Goal: Task Accomplishment & Management: Manage account settings

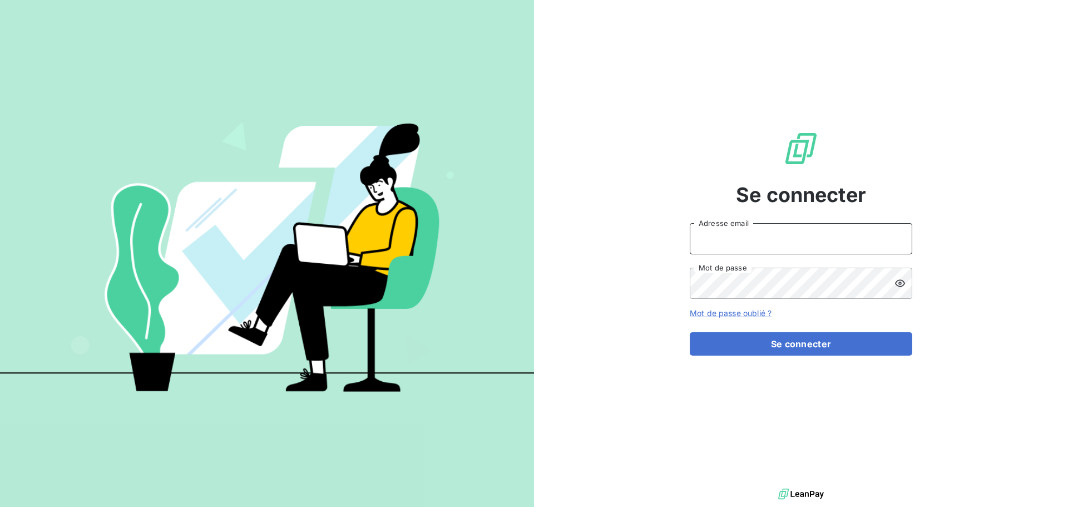
type input "[EMAIL_ADDRESS][DOMAIN_NAME]"
click at [0, 506] on com-1password-button at bounding box center [0, 507] width 0 height 0
click at [906, 283] on div at bounding box center [904, 283] width 18 height 31
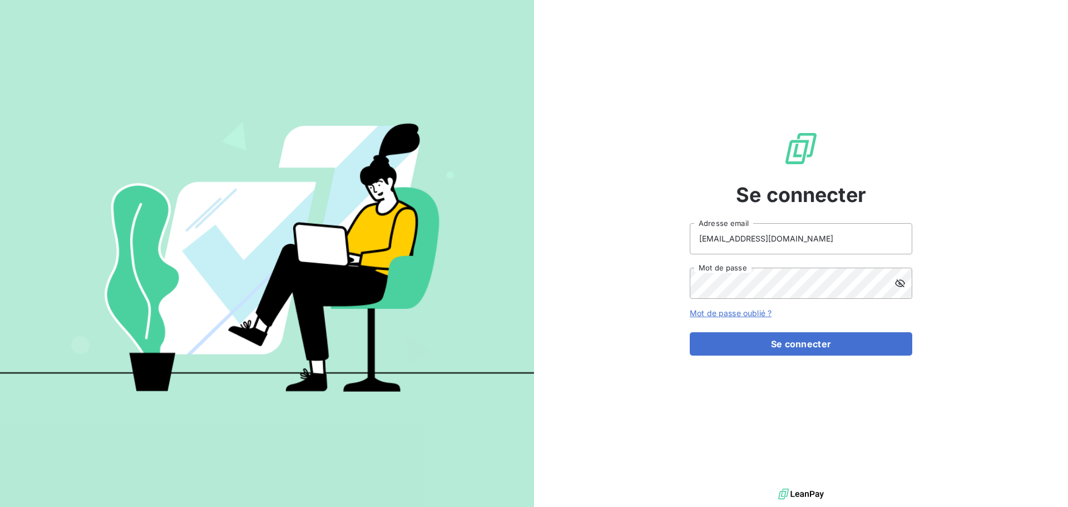
click at [903, 282] on icon at bounding box center [900, 283] width 11 height 11
click at [950, 275] on div "Se connecter [EMAIL_ADDRESS][DOMAIN_NAME] Adresse email Mot de passe Mot de pas…" at bounding box center [801, 243] width 534 height 486
click at [1023, 291] on div "Se connecter [EMAIL_ADDRESS][DOMAIN_NAME] Adresse email Mot de passe Mot de pas…" at bounding box center [801, 243] width 534 height 486
click at [975, 318] on div "Se connecter [EMAIL_ADDRESS][DOMAIN_NAME] Adresse email Mot de passe Mot de pas…" at bounding box center [801, 243] width 534 height 486
click at [0, 506] on com-1password-button at bounding box center [0, 507] width 0 height 0
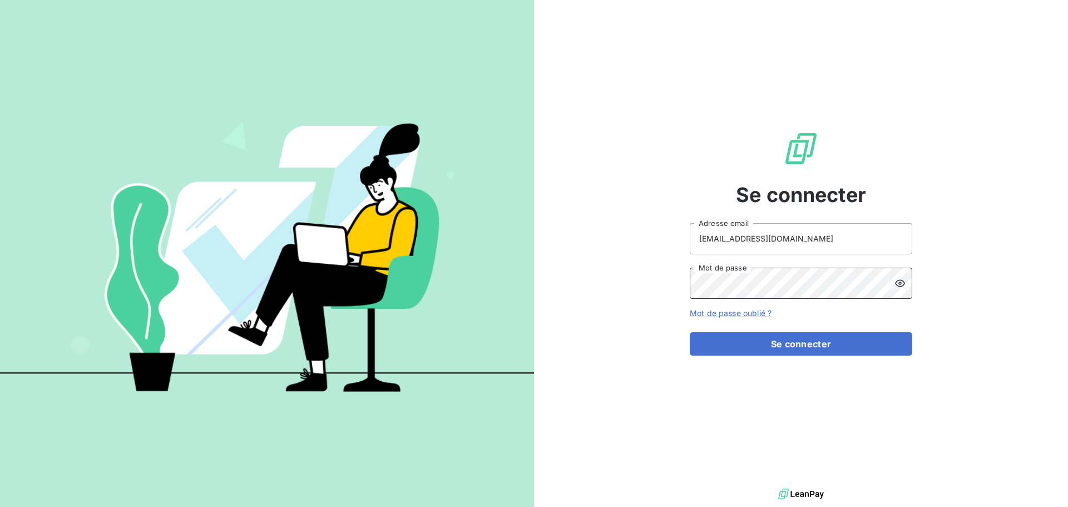
click at [0, 506] on com-1password-button at bounding box center [0, 507] width 0 height 0
click at [608, 310] on div "Se connecter shap.oliva-zarrabi@innovorder.fr Adresse email Mot de passe Mot de…" at bounding box center [801, 243] width 534 height 486
click at [895, 283] on icon at bounding box center [900, 283] width 11 height 11
click at [903, 287] on icon at bounding box center [900, 283] width 11 height 11
click at [900, 283] on icon at bounding box center [900, 283] width 11 height 11
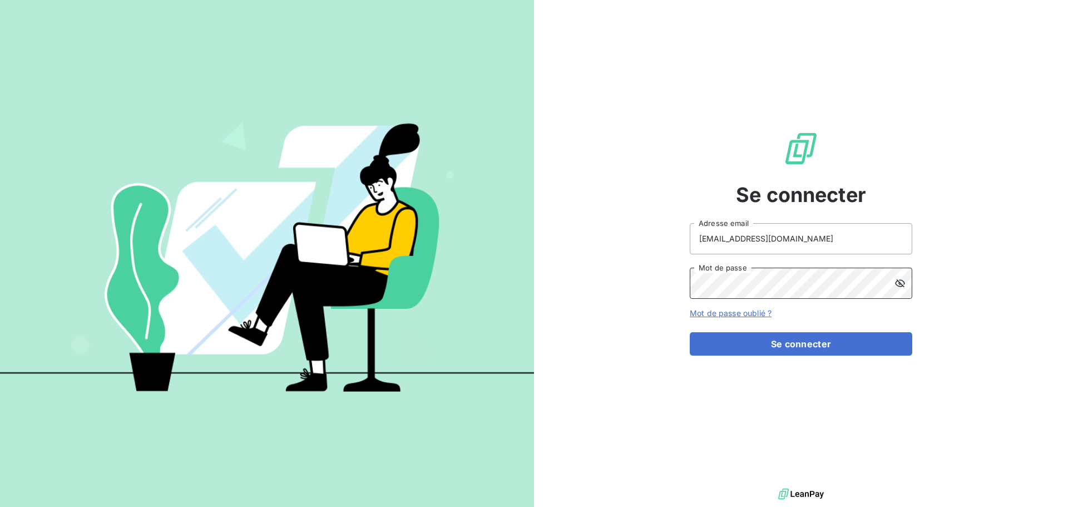
click at [0, 506] on com-1password-button at bounding box center [0, 507] width 0 height 0
click at [903, 284] on icon at bounding box center [900, 283] width 11 height 11
click at [792, 343] on button "Se connecter" at bounding box center [801, 343] width 223 height 23
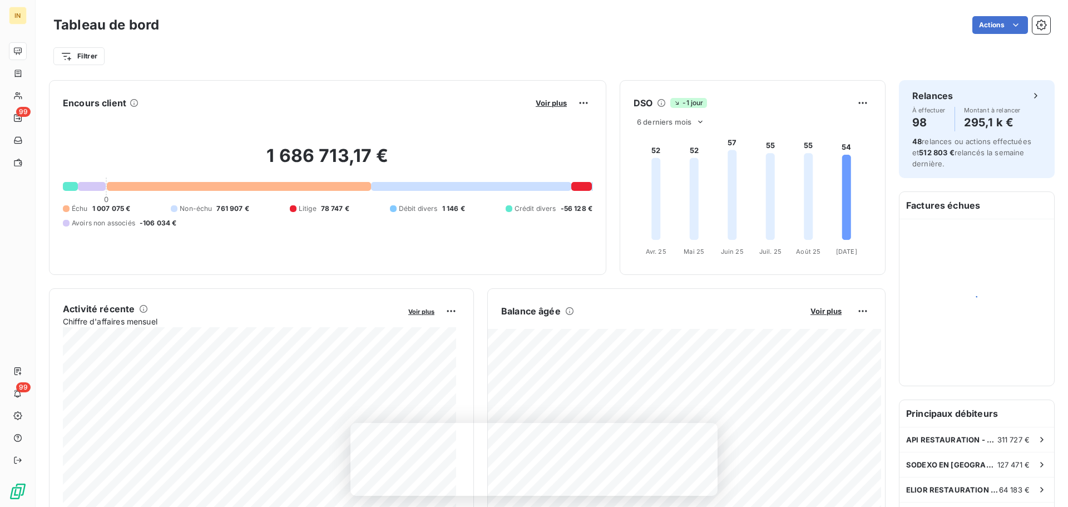
click at [1037, 25] on html "IN 99 99 Tableau de bord Actions Filtrer Encours client Voir plus 1 686 713,17 …" at bounding box center [534, 253] width 1068 height 507
click at [1037, 25] on icon "button" at bounding box center [1041, 24] width 11 height 11
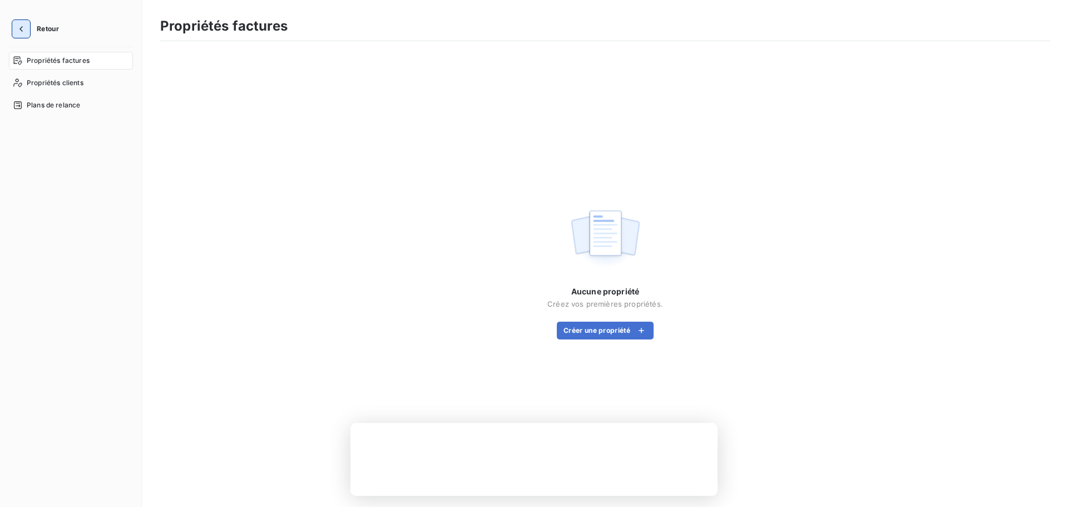
click at [27, 27] on button "button" at bounding box center [21, 29] width 18 height 18
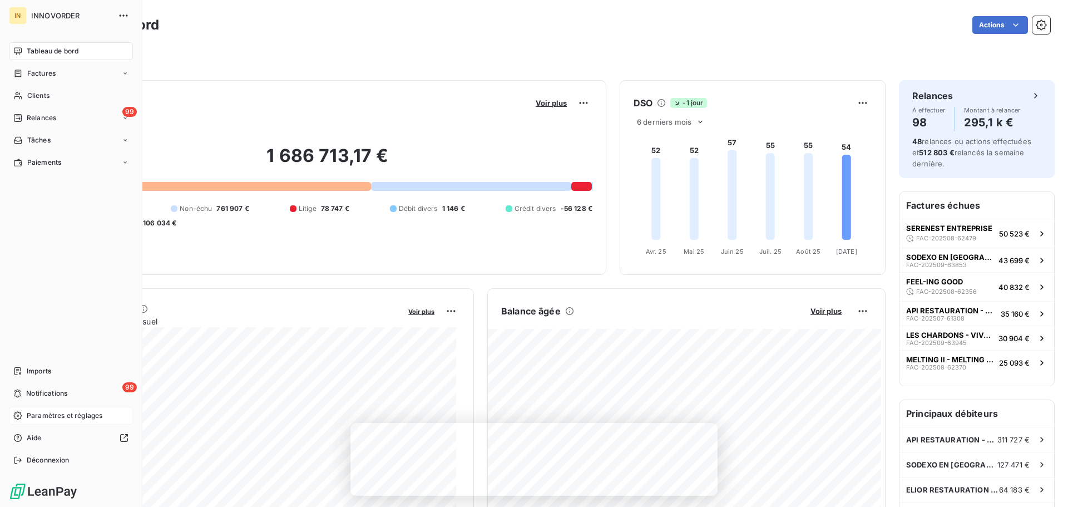
click at [52, 417] on span "Paramètres et réglages" at bounding box center [65, 416] width 76 height 10
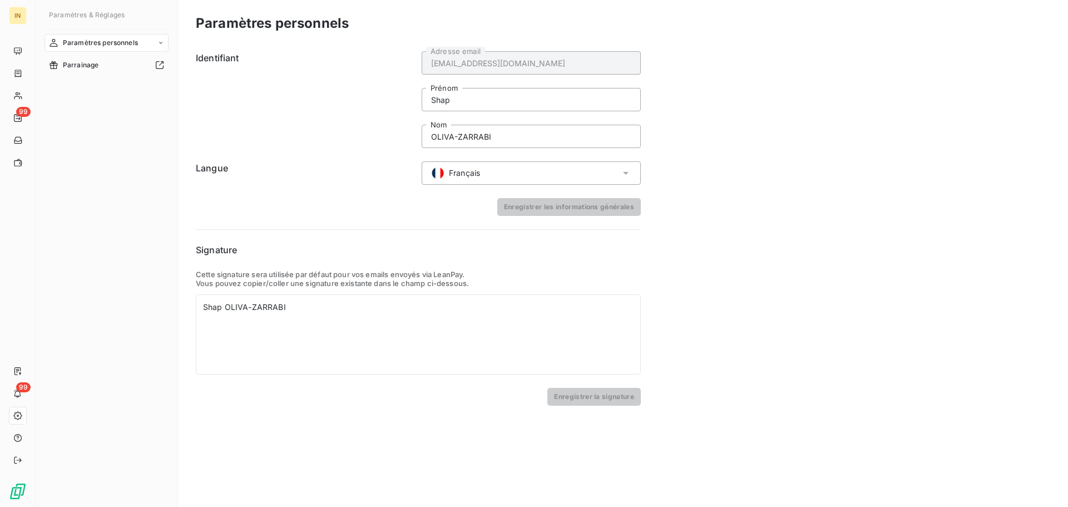
click at [139, 42] on div "Paramètres personnels" at bounding box center [107, 43] width 124 height 18
click at [115, 84] on span "Centre de notifications" at bounding box center [98, 87] width 73 height 10
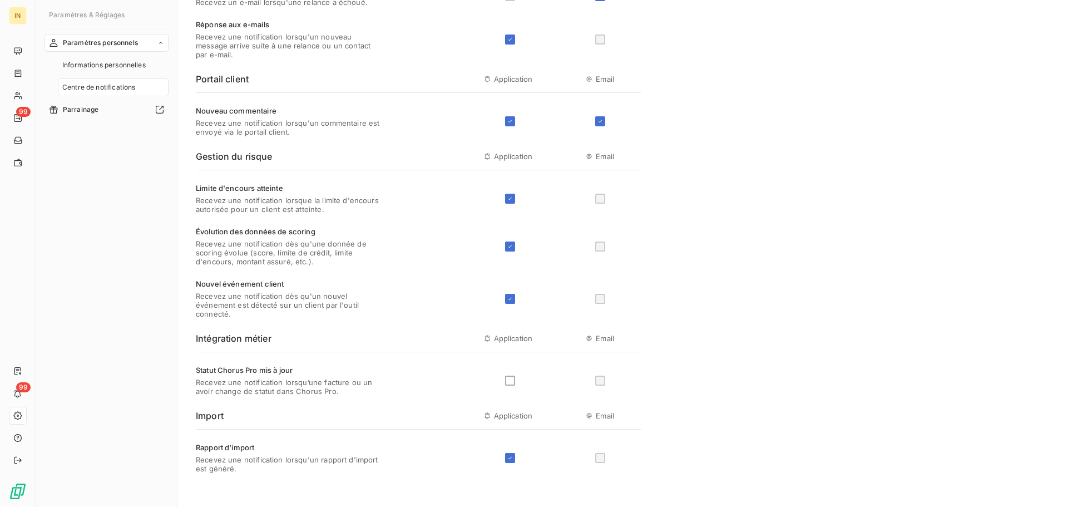
scroll to position [331, 0]
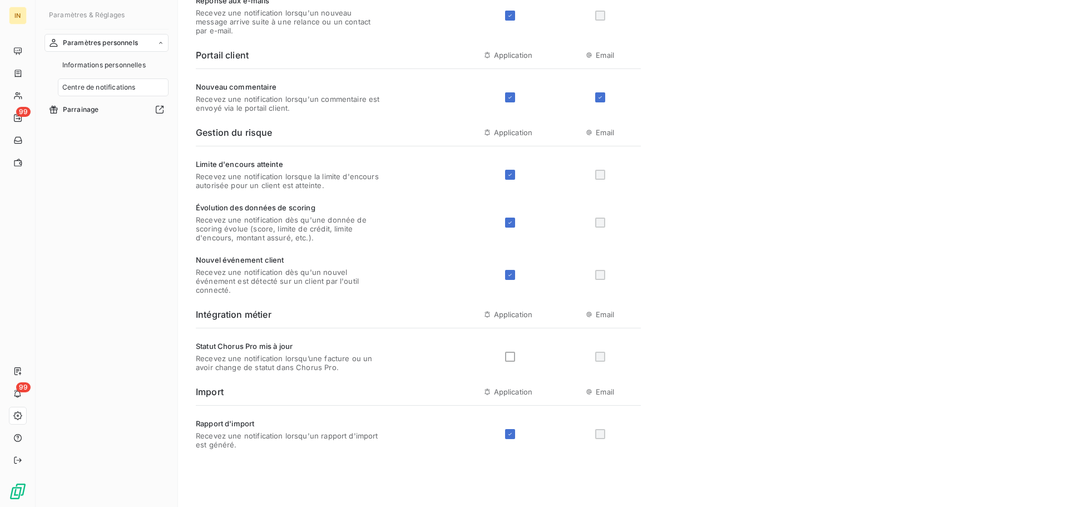
click at [599, 357] on div at bounding box center [600, 357] width 10 height 10
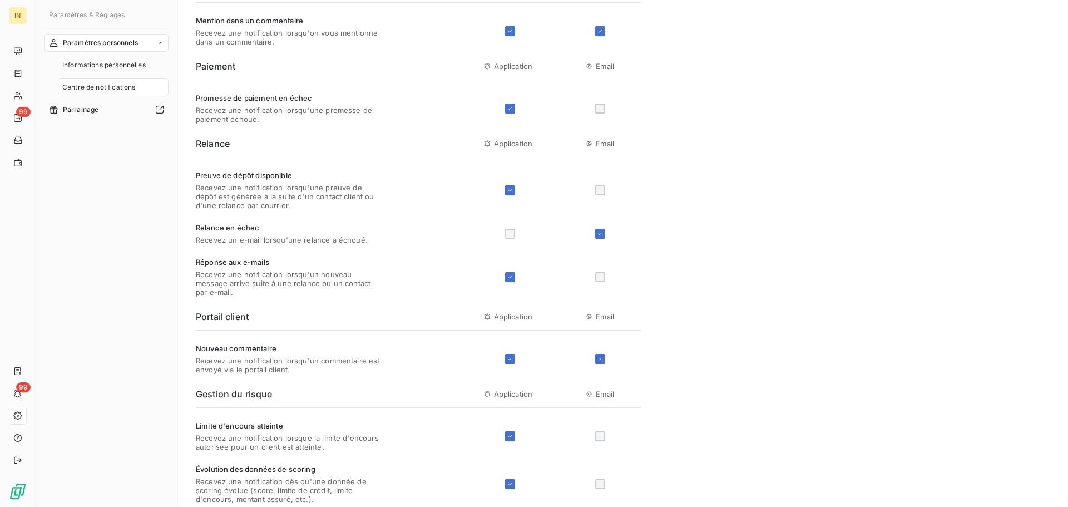
scroll to position [0, 0]
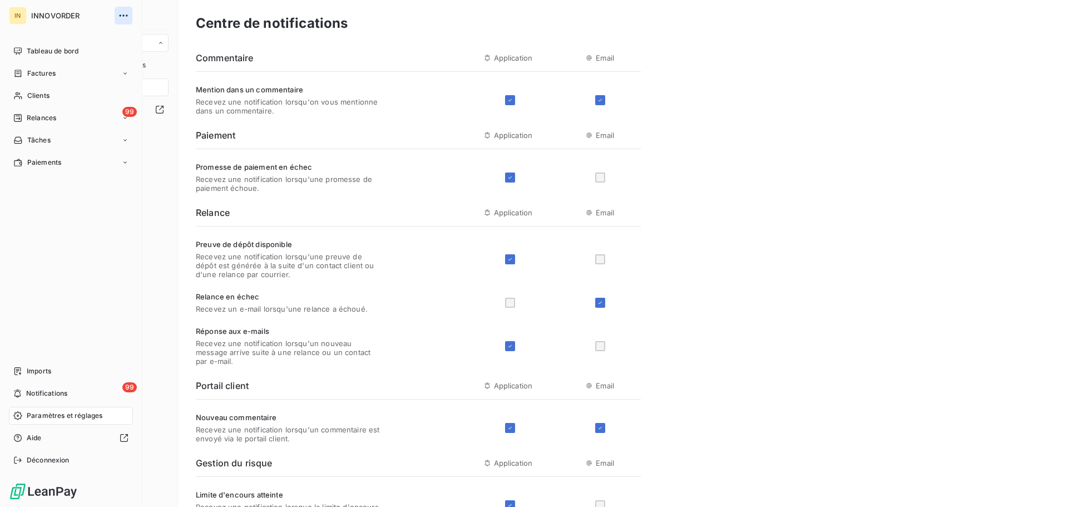
click at [119, 17] on icon "button" at bounding box center [123, 15] width 11 height 11
click at [13, 13] on div "IN" at bounding box center [18, 16] width 18 height 18
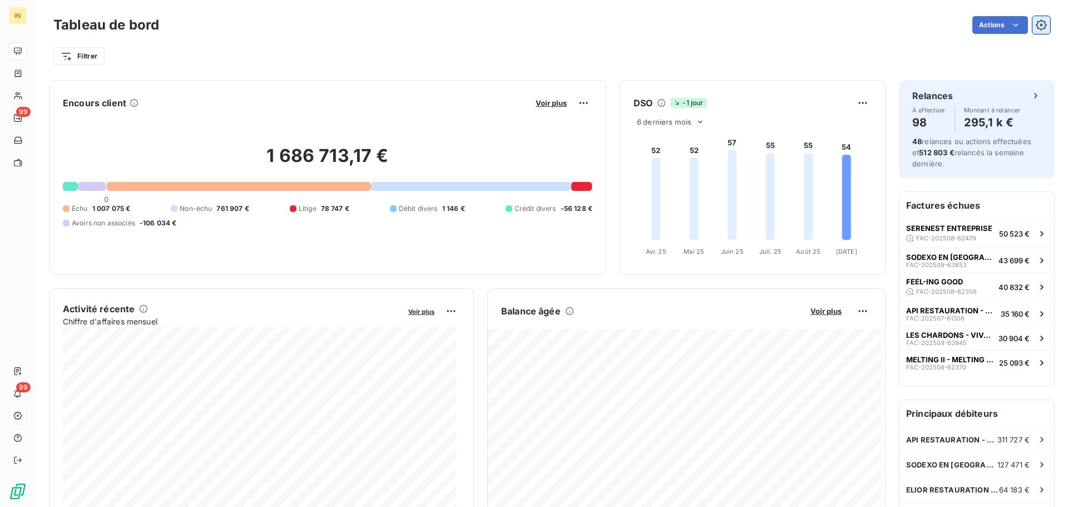
click at [1036, 26] on icon "button" at bounding box center [1041, 24] width 11 height 11
